Goal: Information Seeking & Learning: Learn about a topic

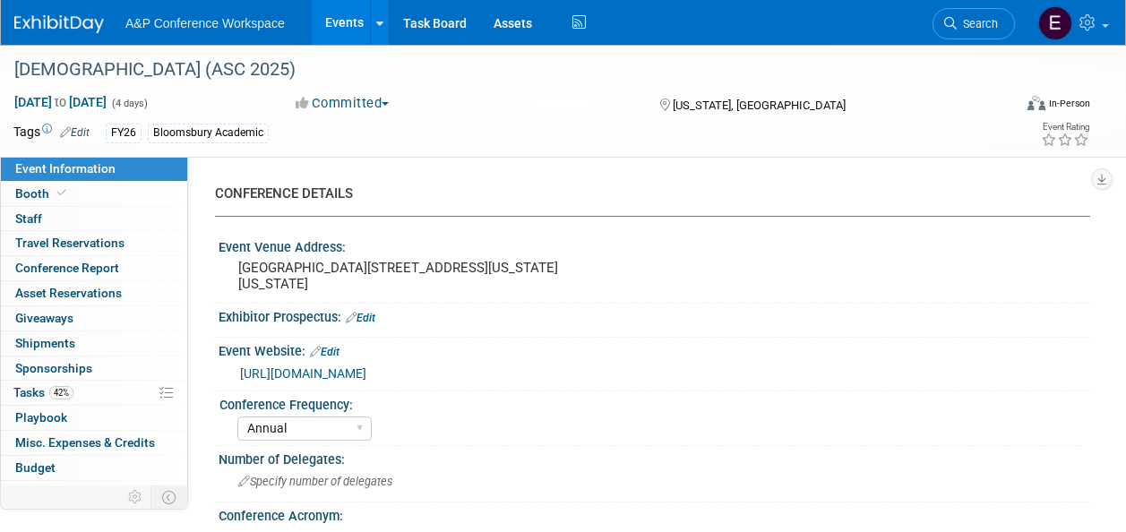
select select "Annual"
select select "Level 2"
select select "In-Person Booth"
select select "Criminology"
select select "Bloomsbury Academic"
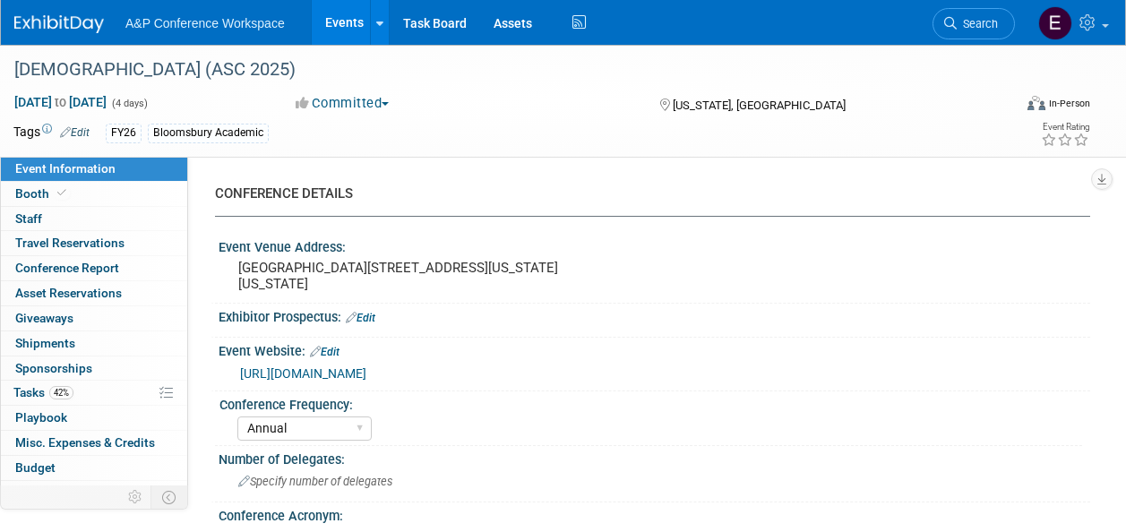
select select "Amanda Oney"
select select "Erika Rollins"
select select "Networking/Commissioning"
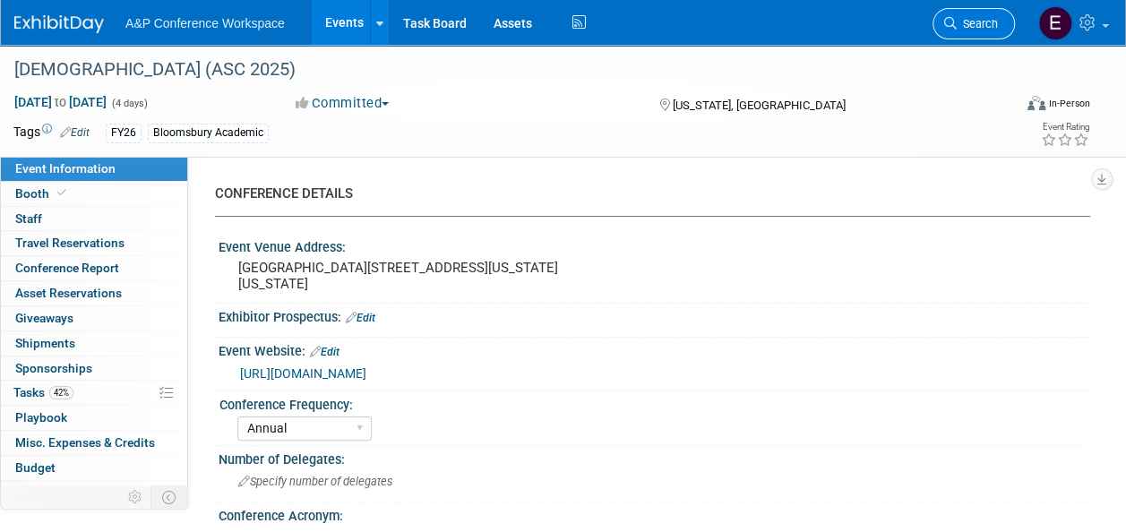
click at [1005, 23] on link "Search" at bounding box center [974, 23] width 82 height 31
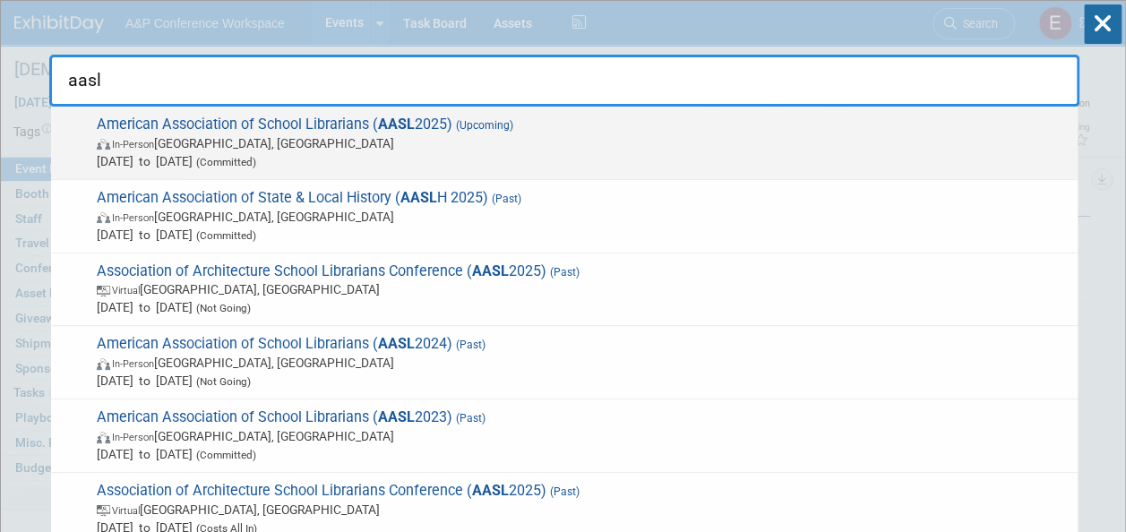
type input "aasl"
click at [908, 177] on div "American Association of School Librarians ( AASL 2025) (Upcoming) In-Person St.…" at bounding box center [564, 143] width 1027 height 73
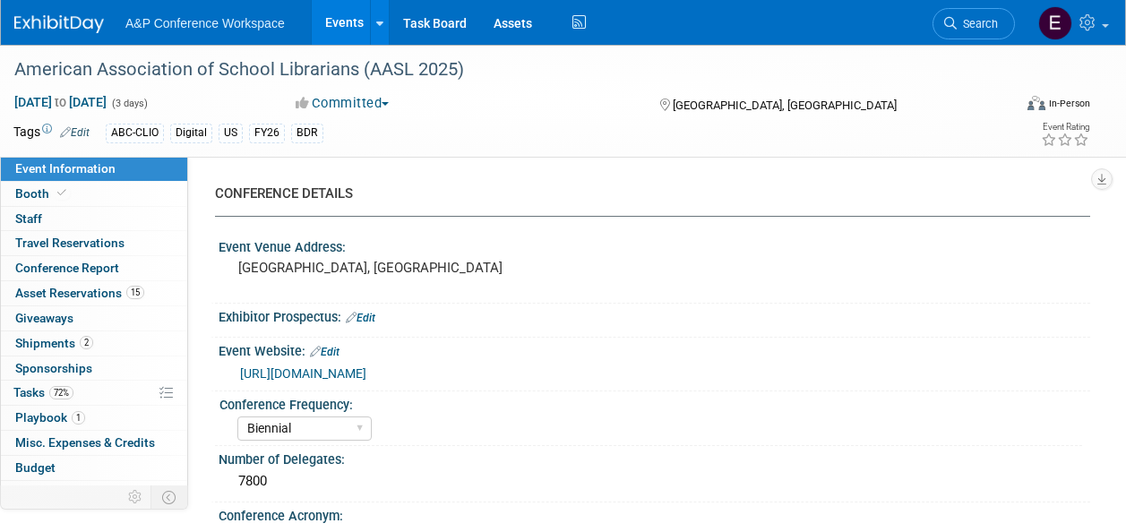
select select "Biennial"
select select "Level 1"
select select "In-Person Booth"
select select "Schools"
select select "Bloomsbury Digital Resources"
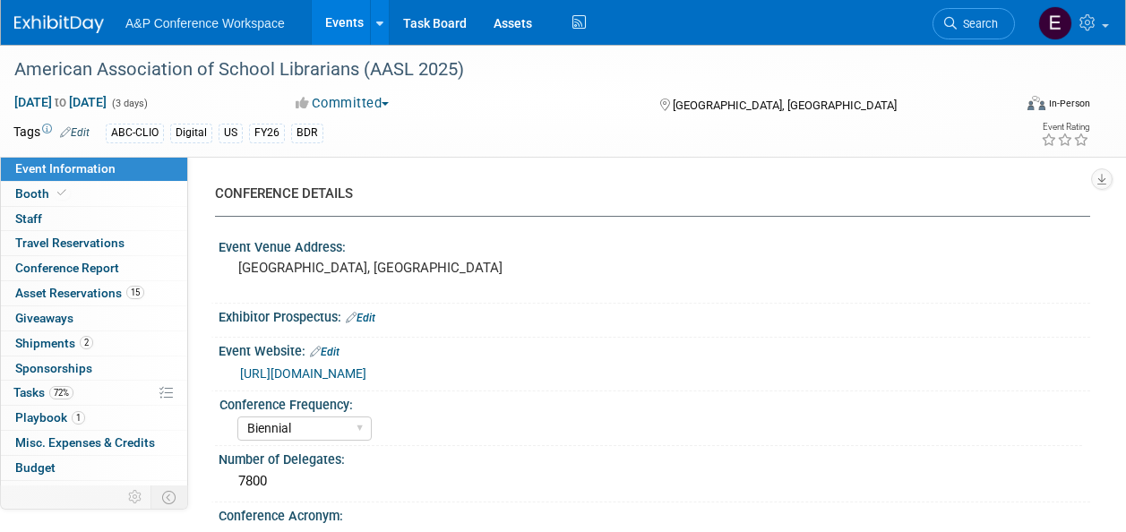
select select "Anne Weston"
select select "Mark Strong"
select select "Veronica Dove"
select select "BDR Product Awareness and Trial Generation​"
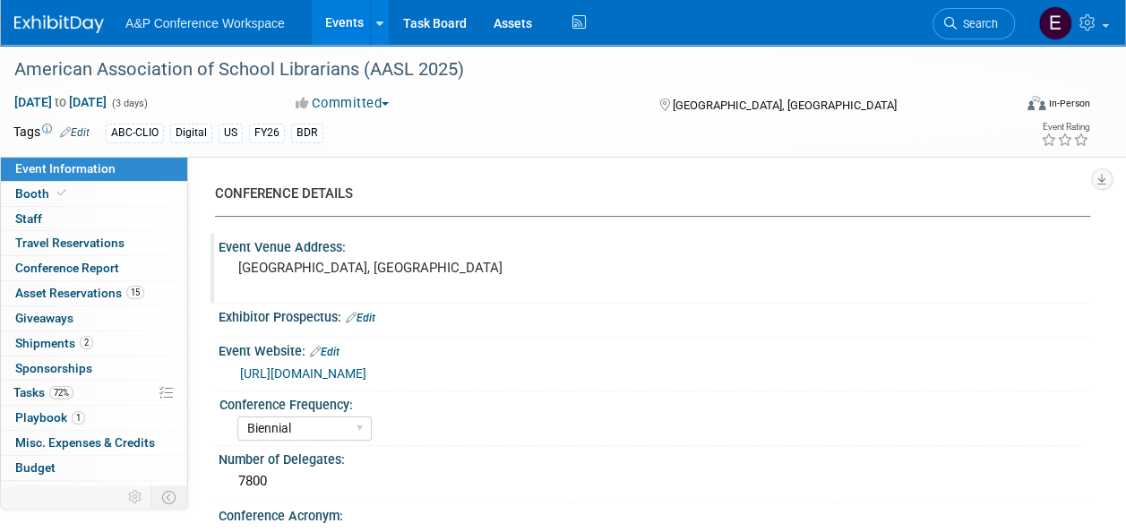
click at [876, 266] on div "Event Venue Address: St Louis, MI" at bounding box center [651, 268] width 880 height 69
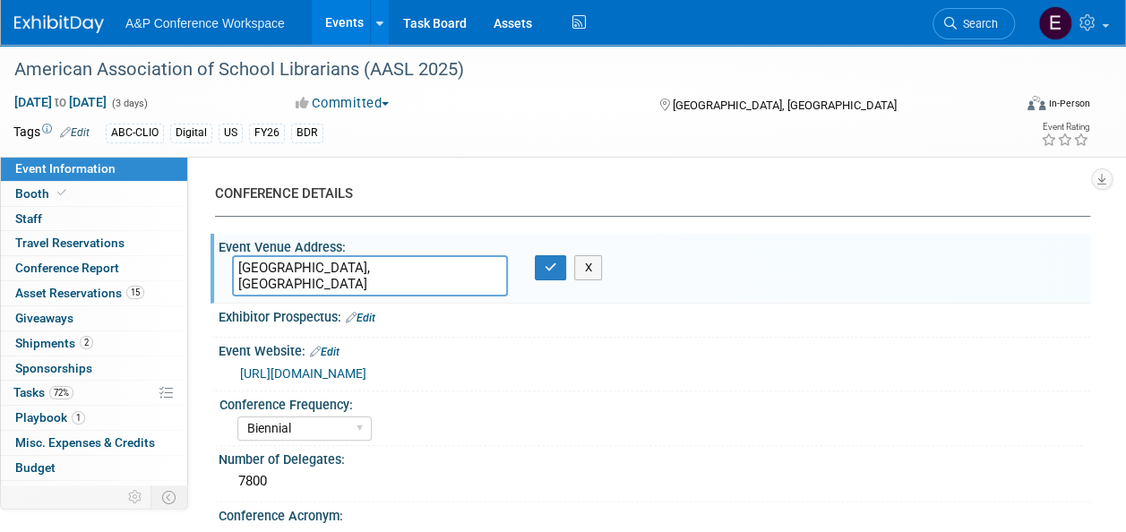
click at [980, 202] on div "CONFERENCE DETAILS" at bounding box center [646, 194] width 862 height 19
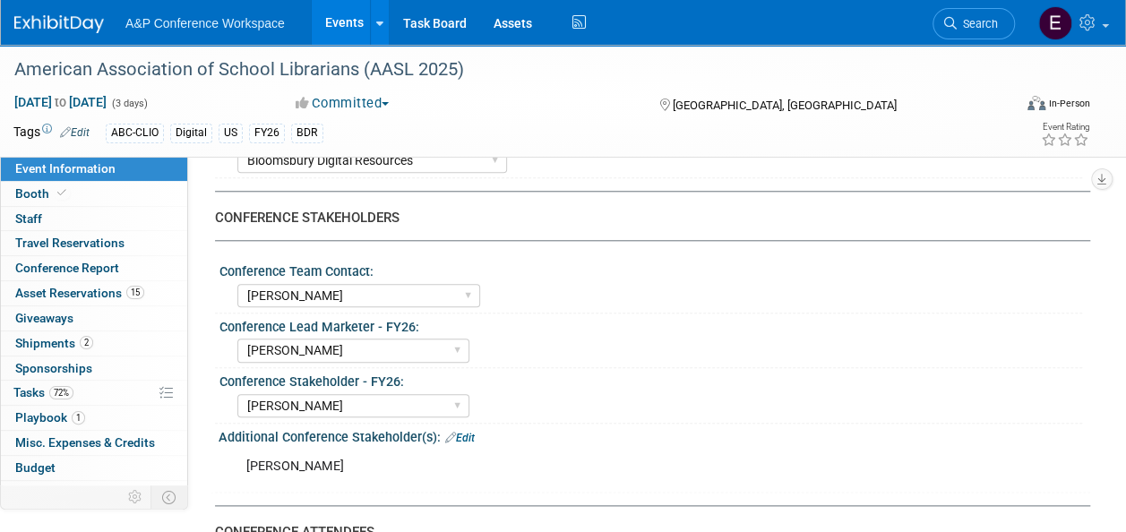
scroll to position [824, 0]
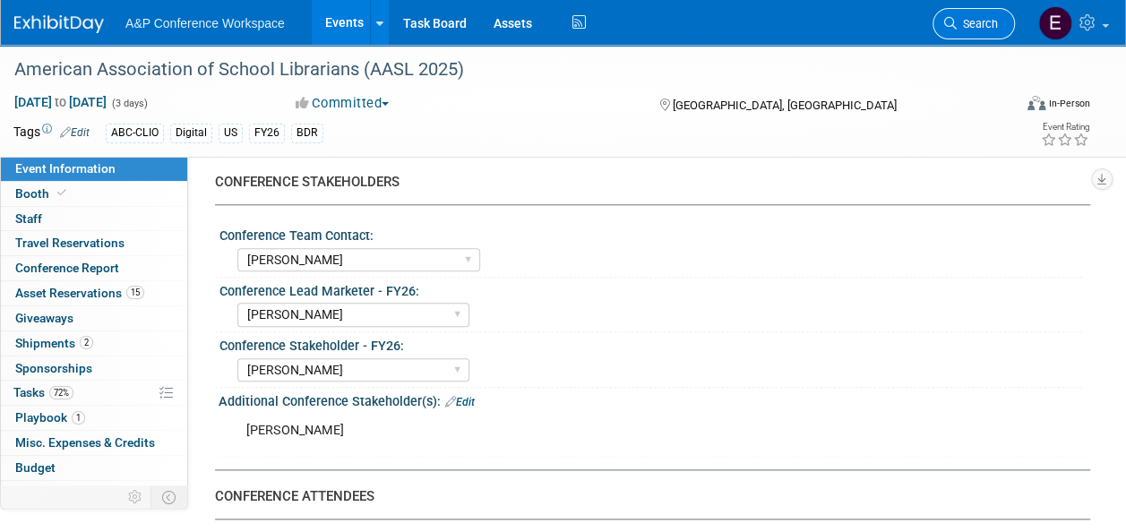
click at [978, 30] on link "Search" at bounding box center [974, 23] width 82 height 31
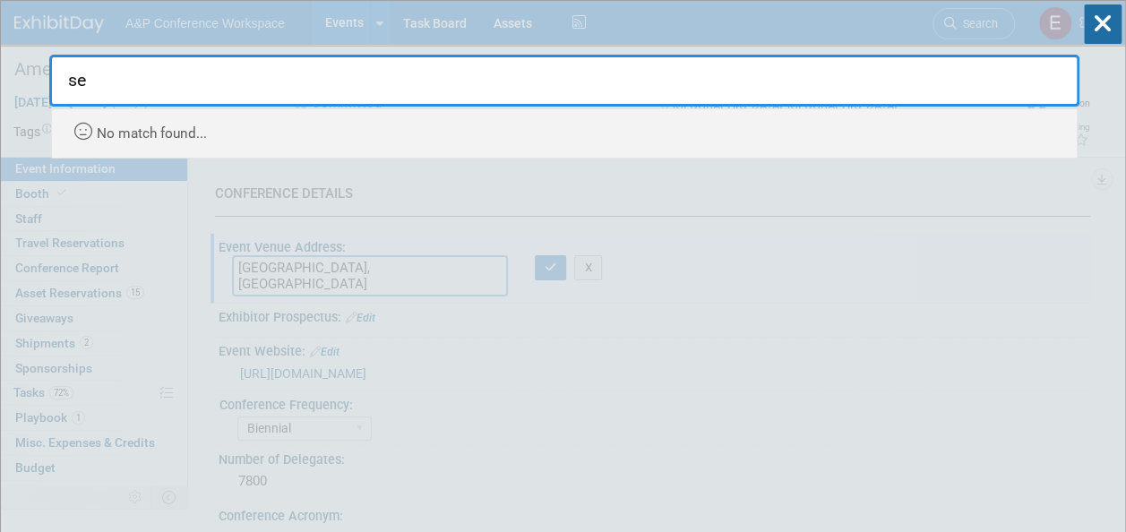
type input "s"
type input "v"
type input "servant of beauty"
click at [1115, 30] on icon at bounding box center [1103, 23] width 38 height 39
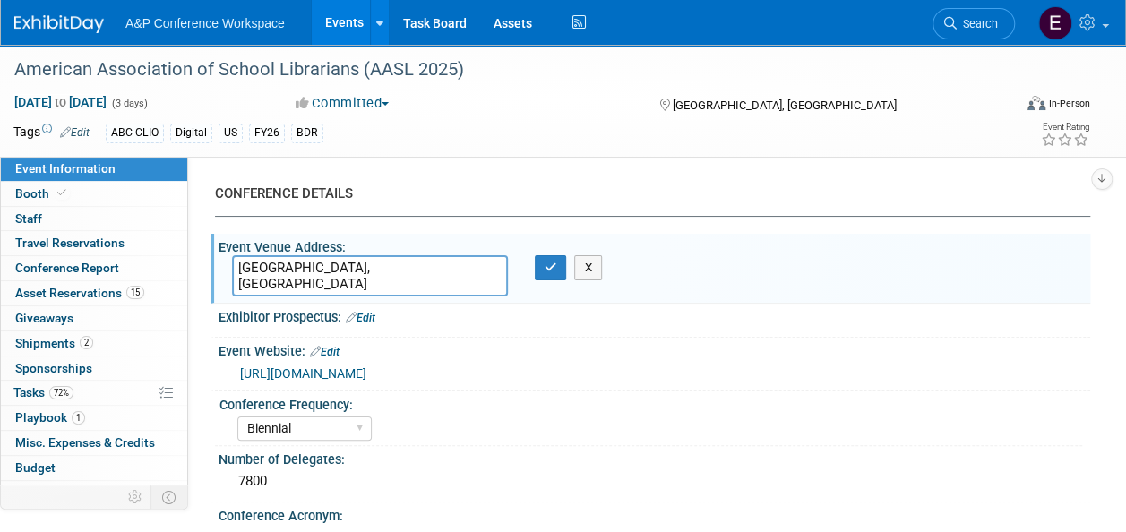
click at [233, 14] on li "A&P Conference Workspace" at bounding box center [217, 17] width 185 height 26
click at [237, 23] on span "A&P Conference Workspace" at bounding box center [204, 23] width 159 height 14
click at [67, 26] on img at bounding box center [59, 24] width 90 height 18
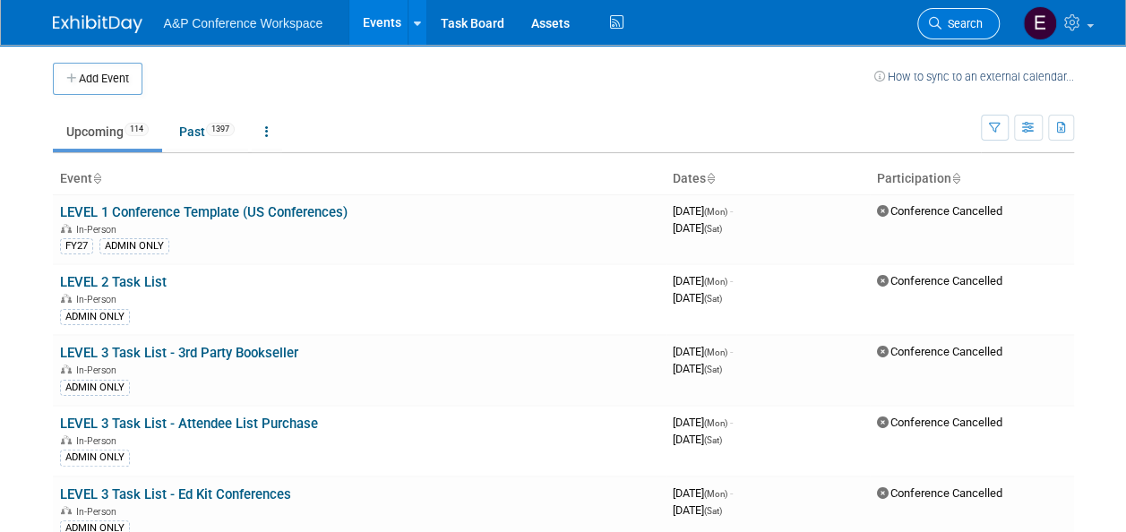
click at [963, 25] on span "Search" at bounding box center [962, 23] width 41 height 13
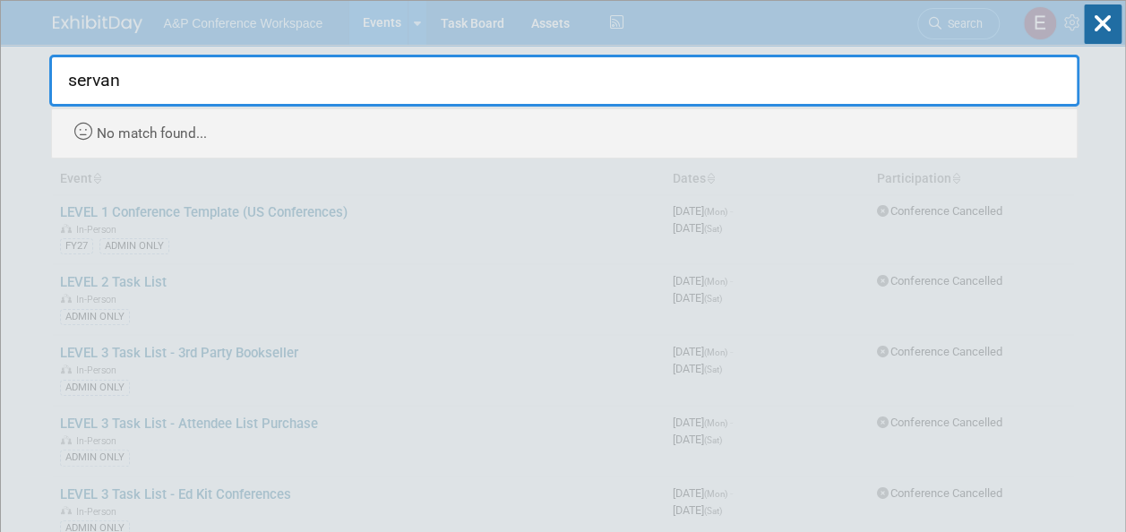
type input "servan"
